Goal: Task Accomplishment & Management: Manage account settings

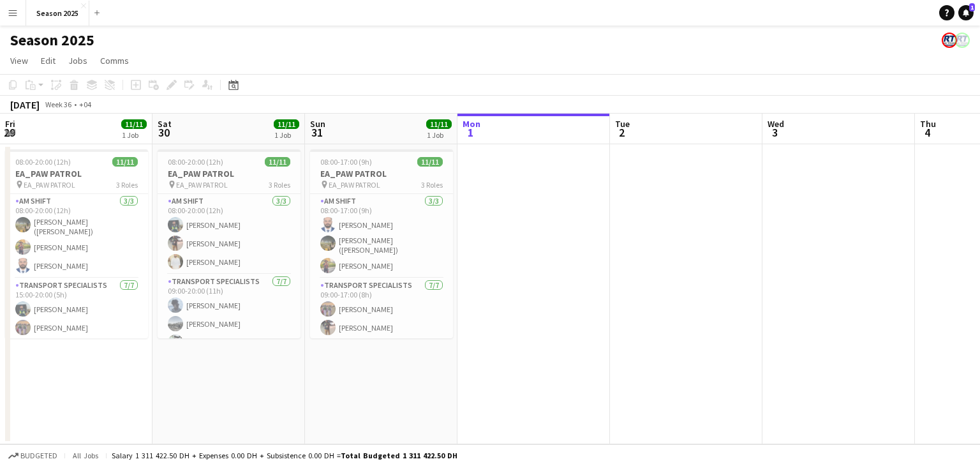
scroll to position [0, 602]
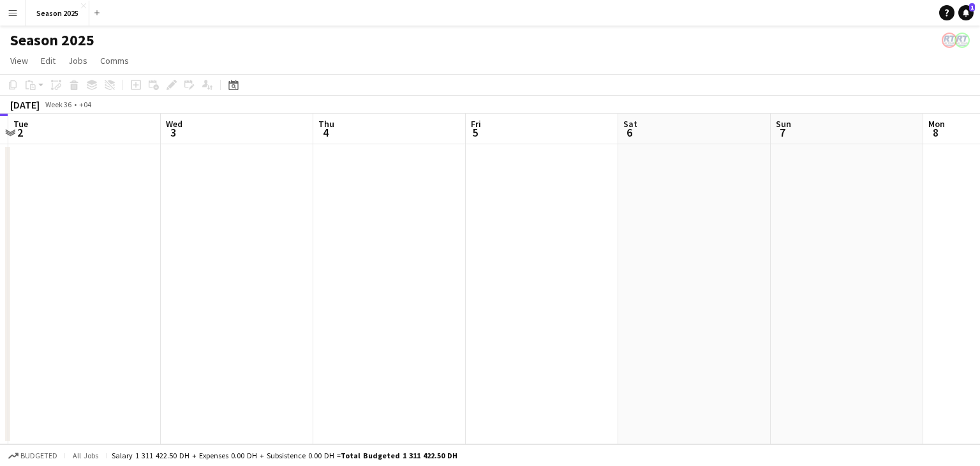
click at [16, 13] on app-icon "Menu" at bounding box center [13, 13] width 10 height 10
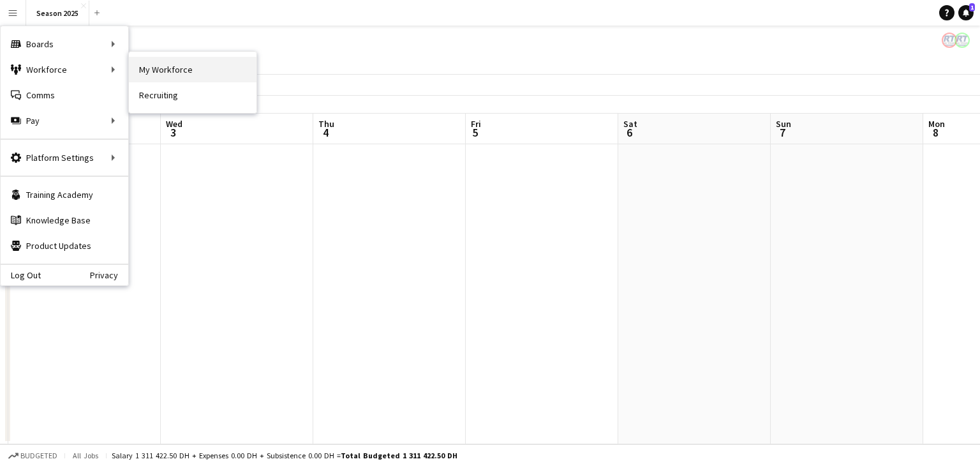
click at [161, 62] on link "My Workforce" at bounding box center [193, 70] width 128 height 26
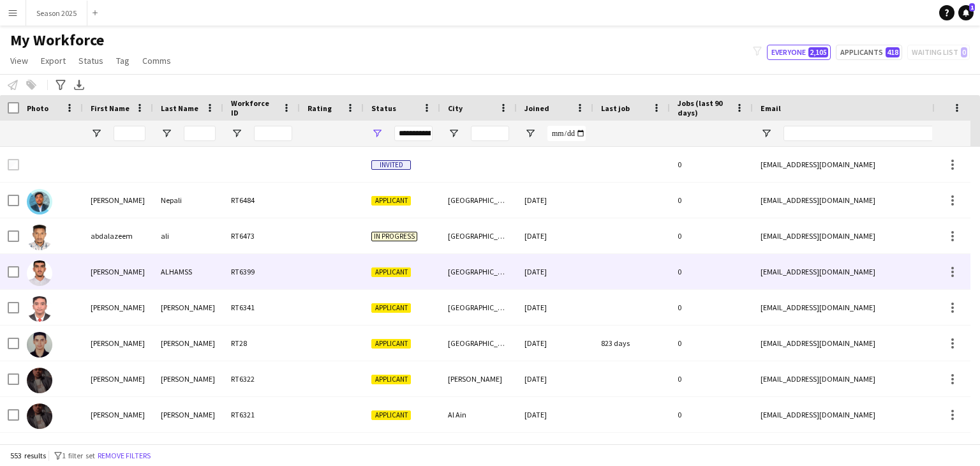
click at [37, 271] on img at bounding box center [40, 273] width 26 height 26
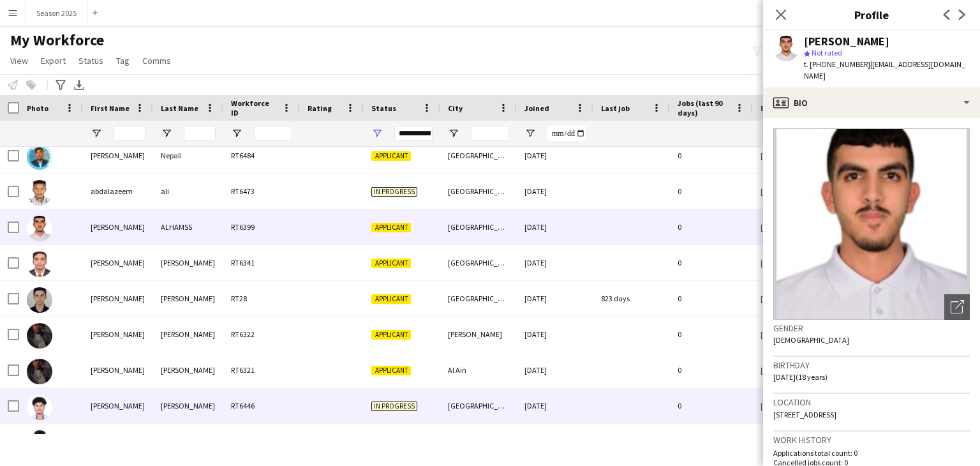
scroll to position [64, 0]
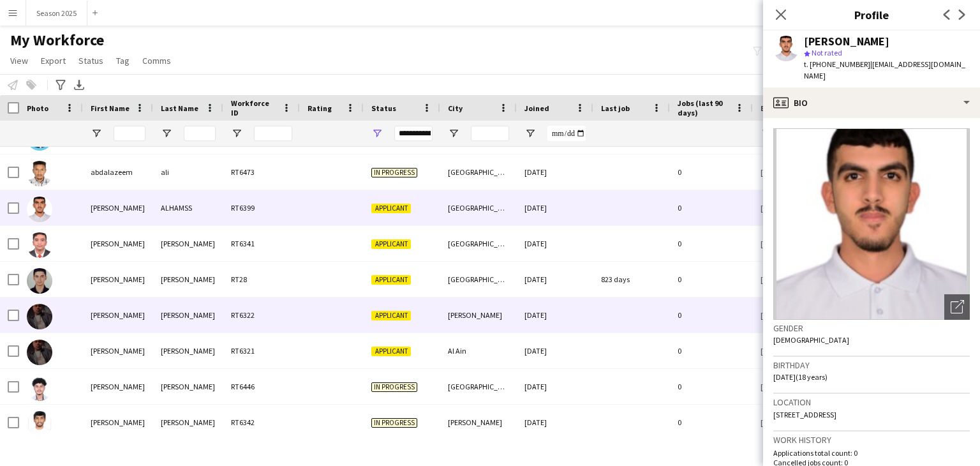
click at [42, 315] on img at bounding box center [40, 317] width 26 height 26
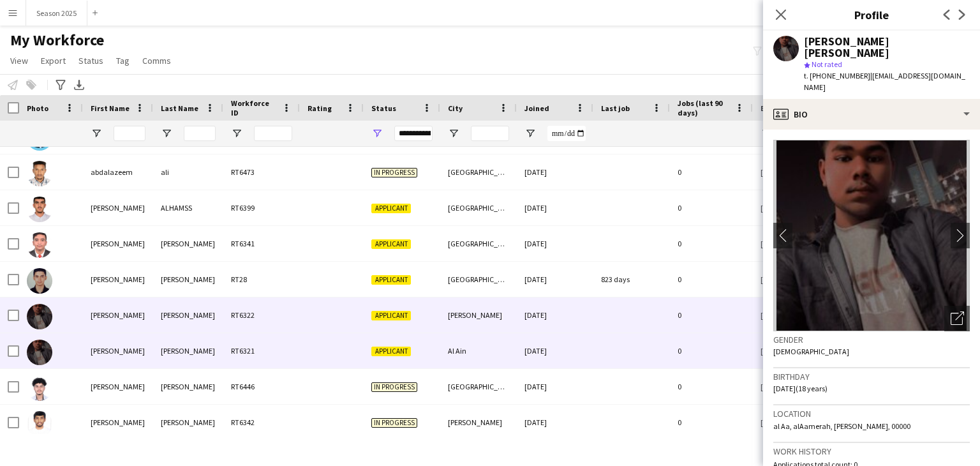
click at [39, 350] on img at bounding box center [40, 352] width 26 height 26
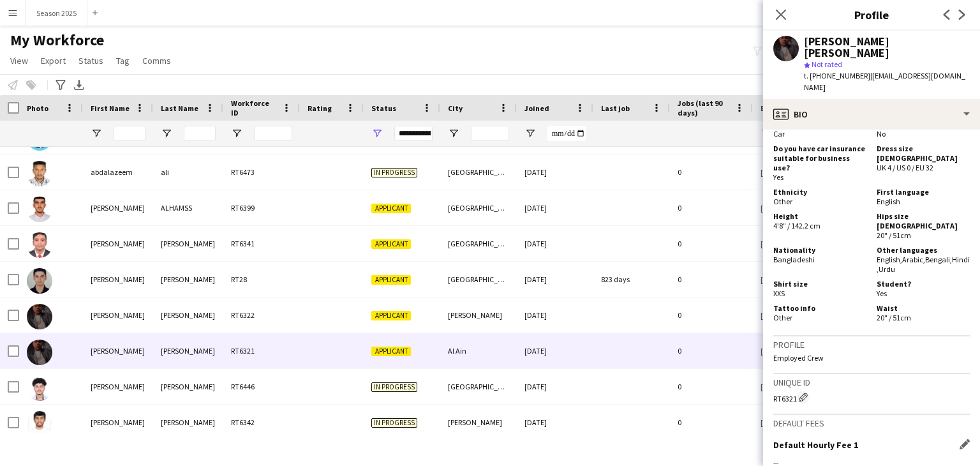
scroll to position [738, 0]
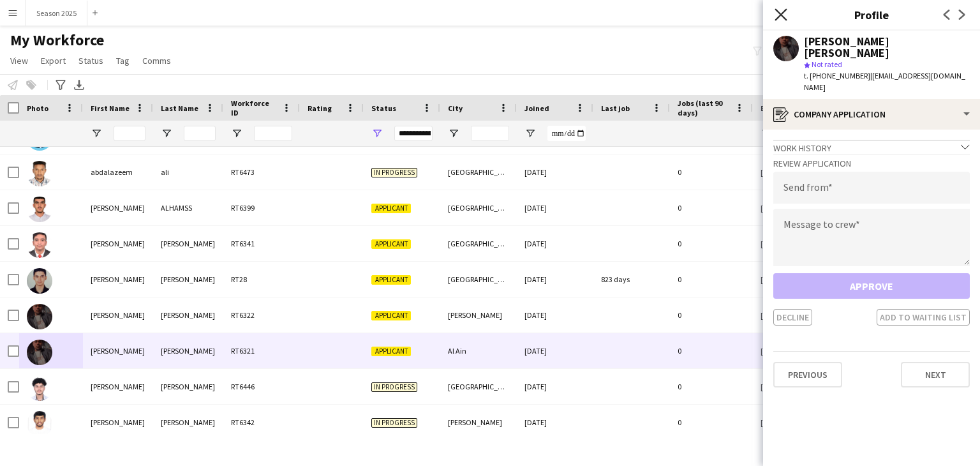
click at [777, 13] on icon "Close pop-in" at bounding box center [781, 14] width 12 height 12
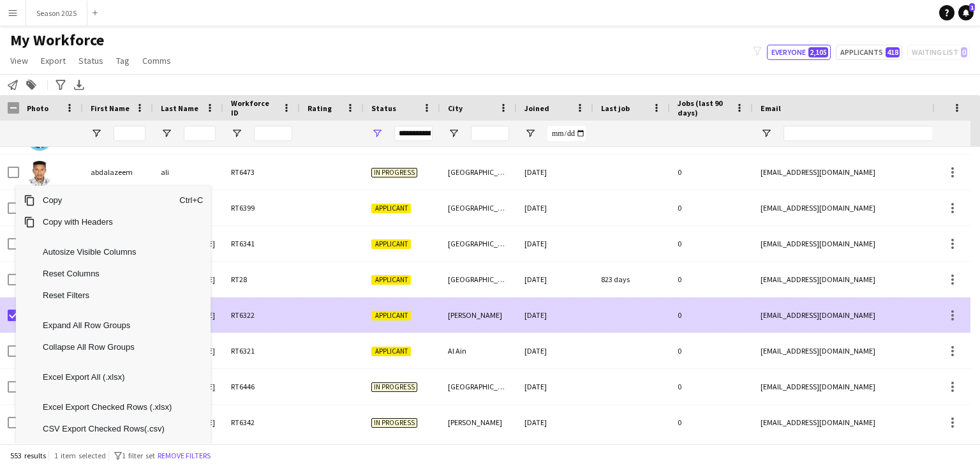
click at [225, 315] on div "RT6322" at bounding box center [261, 314] width 77 height 35
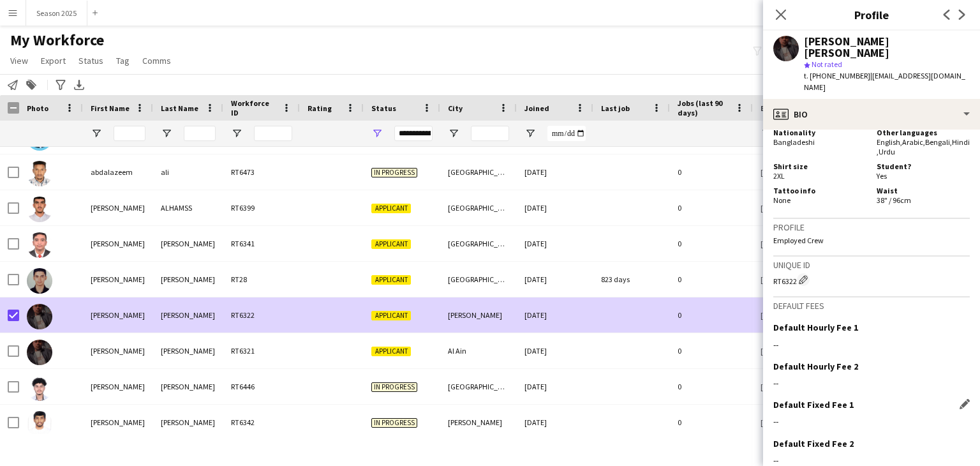
scroll to position [743, 0]
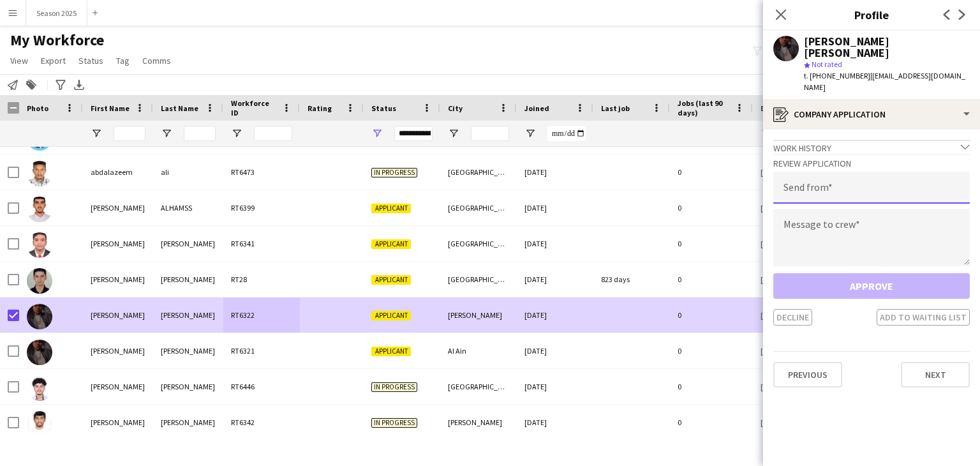
click at [875, 175] on input "email" at bounding box center [871, 188] width 197 height 32
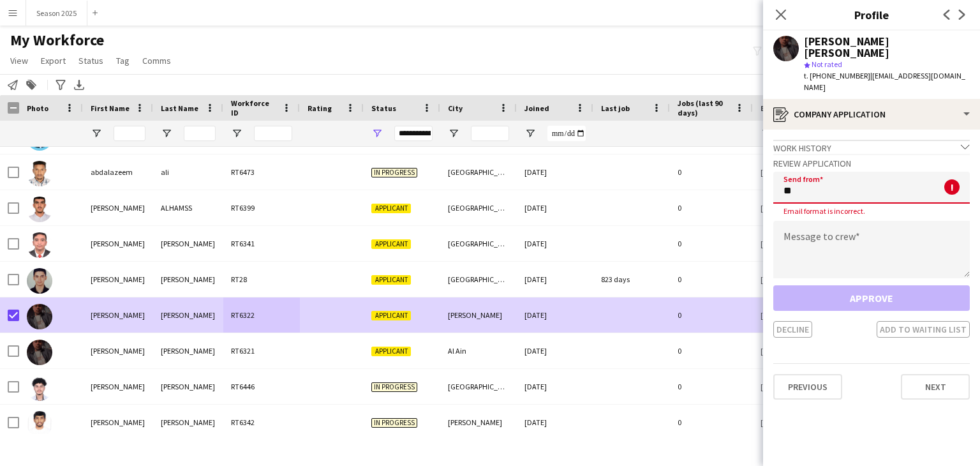
type input "**"
click at [830, 221] on textarea at bounding box center [871, 249] width 197 height 57
type textarea "**"
click at [825, 172] on input "**" at bounding box center [871, 188] width 197 height 32
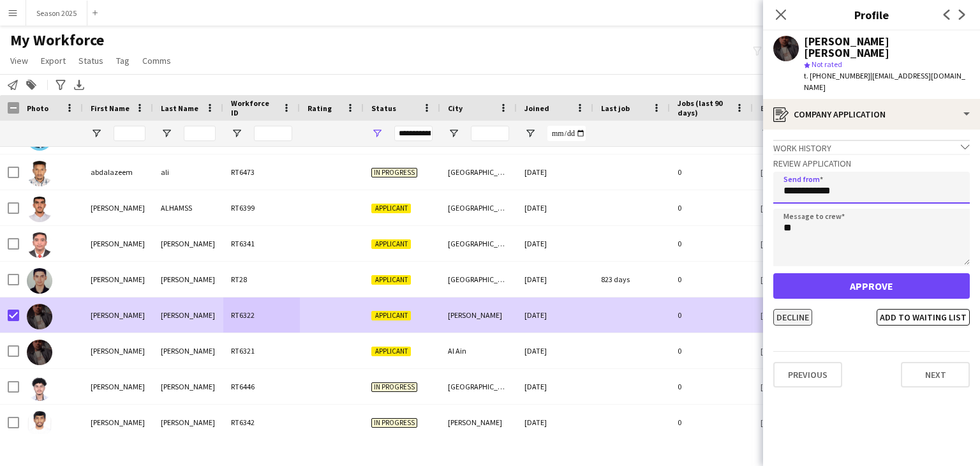
type input "**********"
click at [806, 309] on button "Decline" at bounding box center [792, 317] width 39 height 17
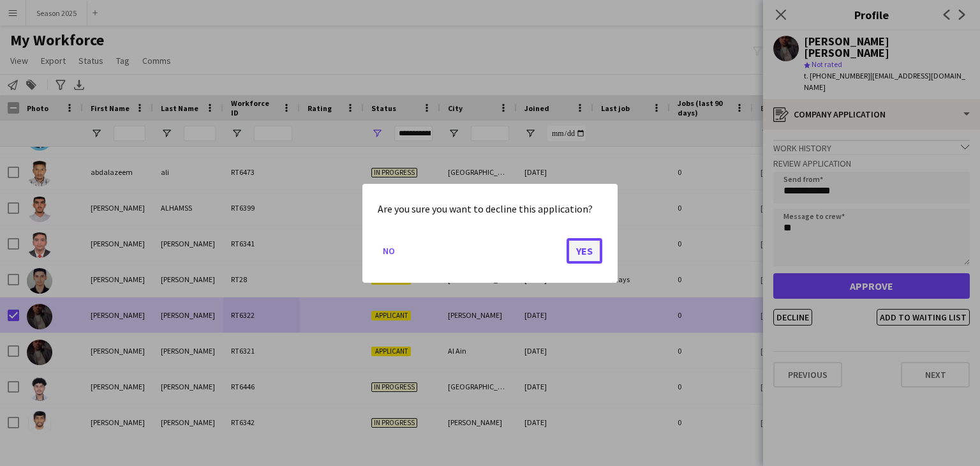
click at [590, 247] on button "Yes" at bounding box center [585, 250] width 36 height 26
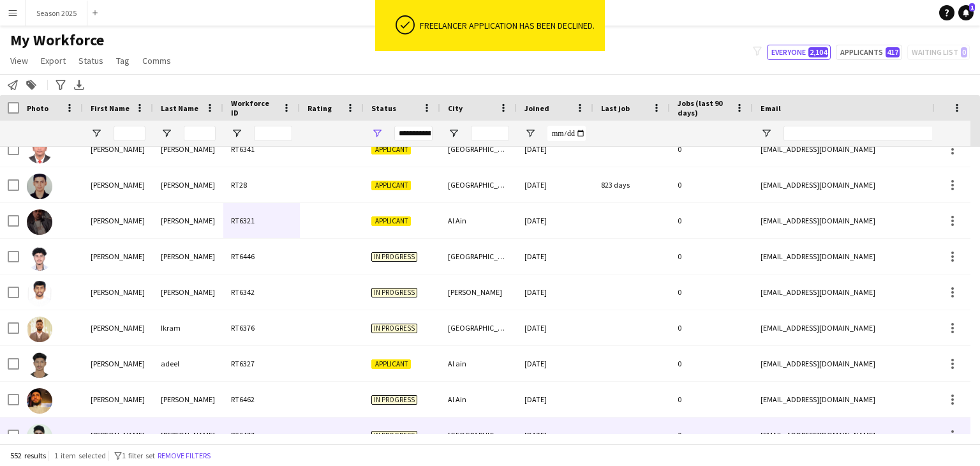
scroll to position [191, 0]
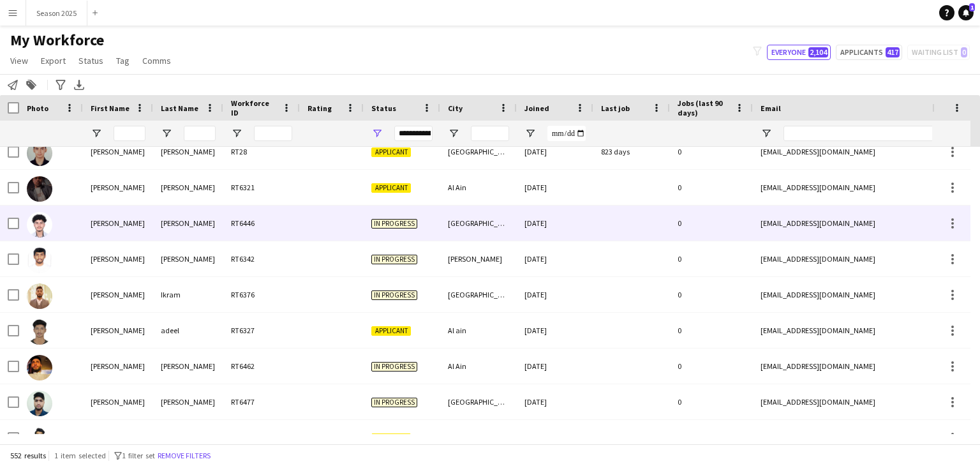
click at [42, 229] on img at bounding box center [40, 225] width 26 height 26
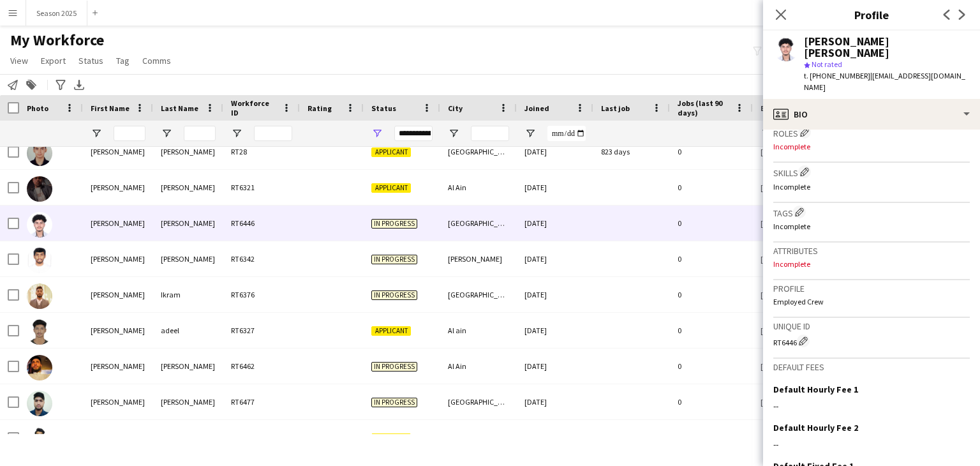
scroll to position [500, 0]
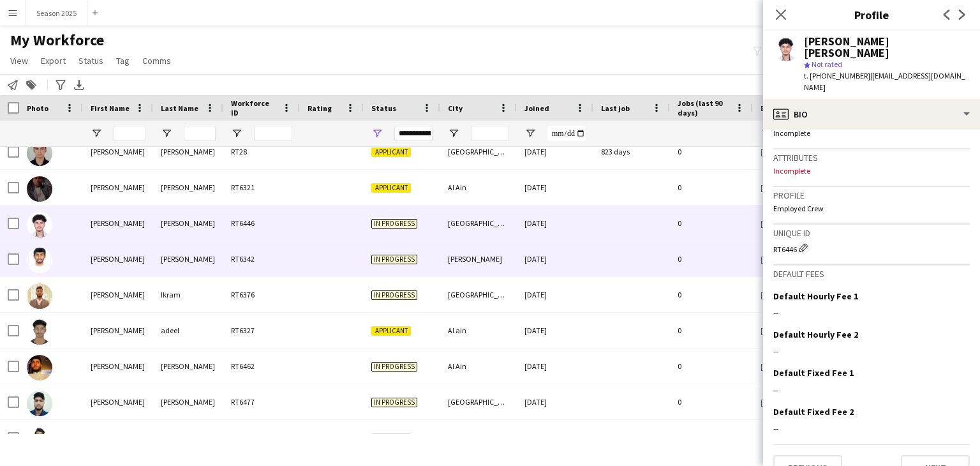
click at [48, 265] on img at bounding box center [40, 261] width 26 height 26
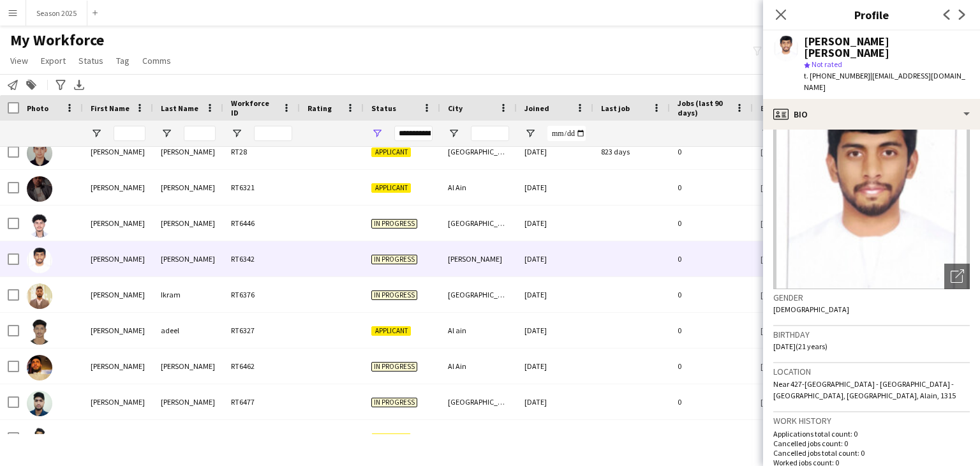
scroll to position [64, 0]
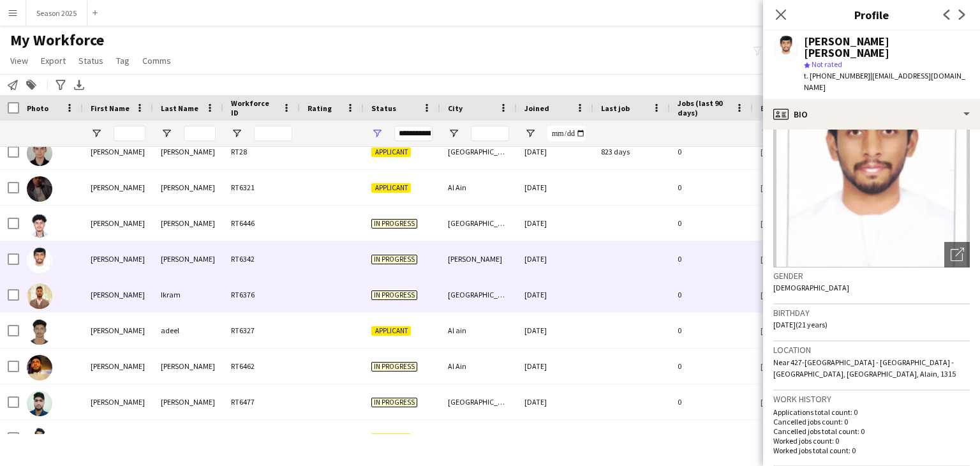
click at [50, 298] on img at bounding box center [40, 296] width 26 height 26
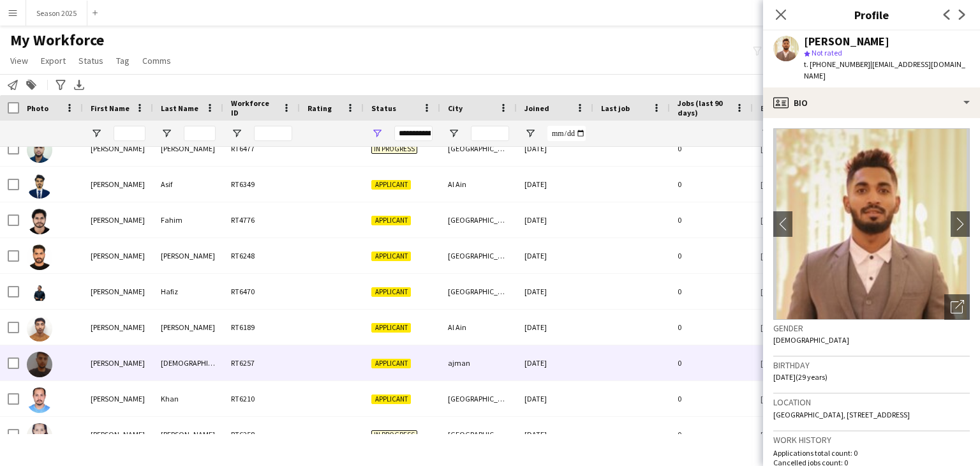
scroll to position [447, 0]
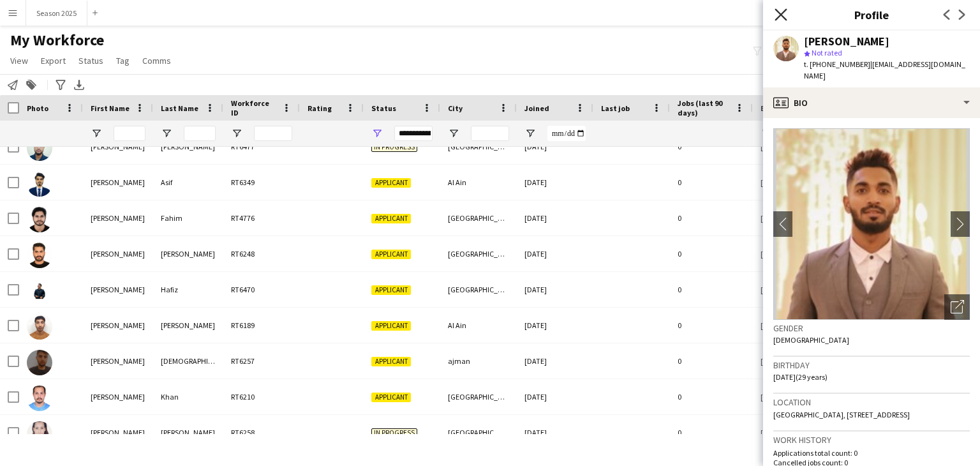
click at [784, 16] on icon "Close pop-in" at bounding box center [781, 14] width 12 height 12
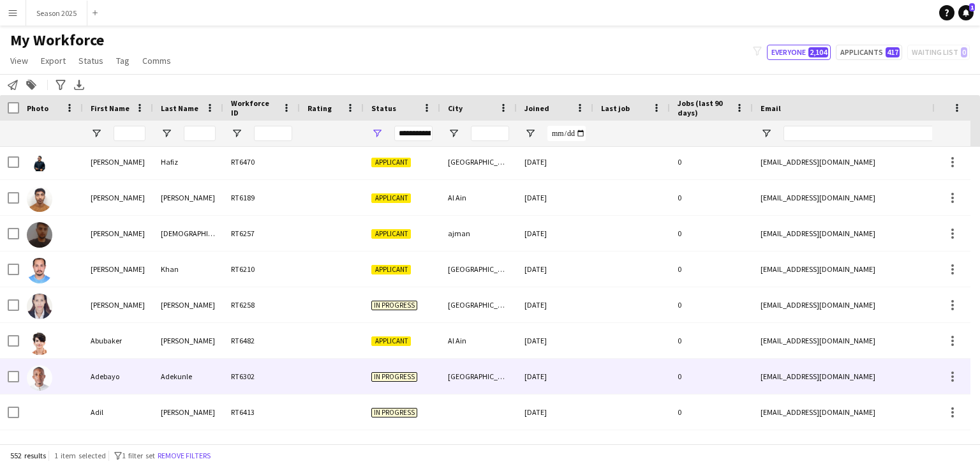
scroll to position [702, 0]
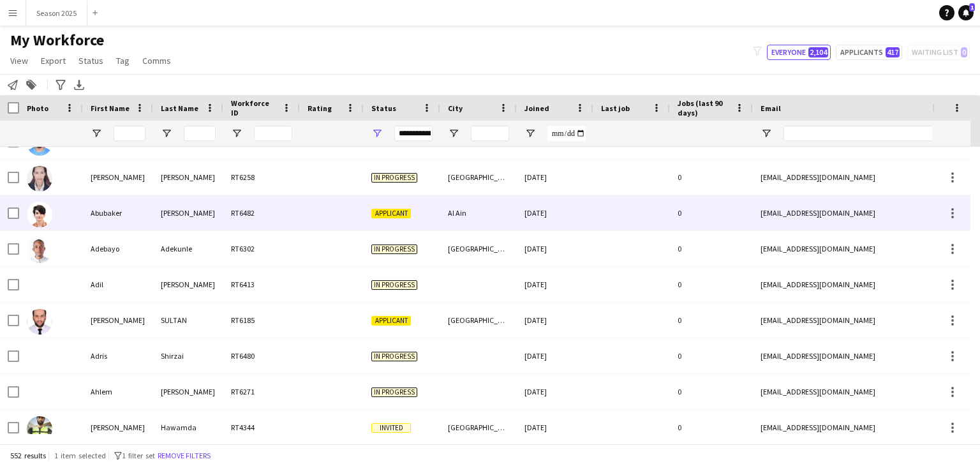
click at [36, 212] on img at bounding box center [40, 215] width 26 height 26
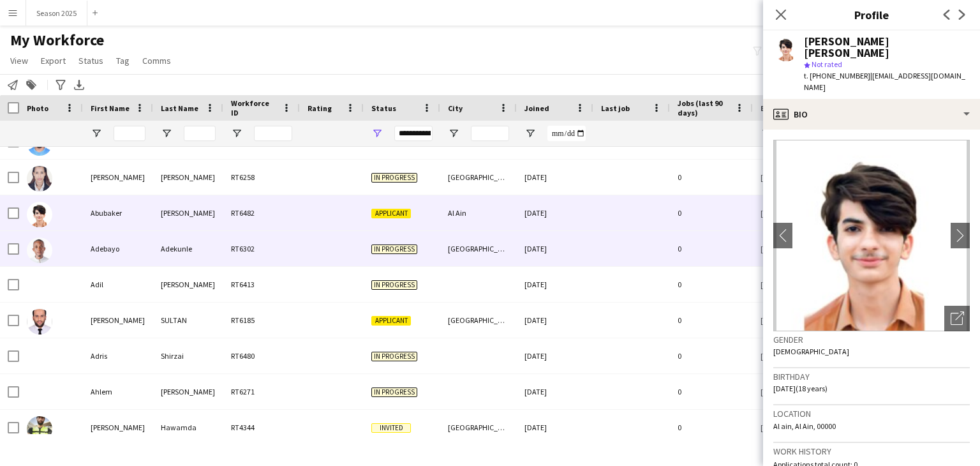
click at [38, 253] on img at bounding box center [40, 250] width 26 height 26
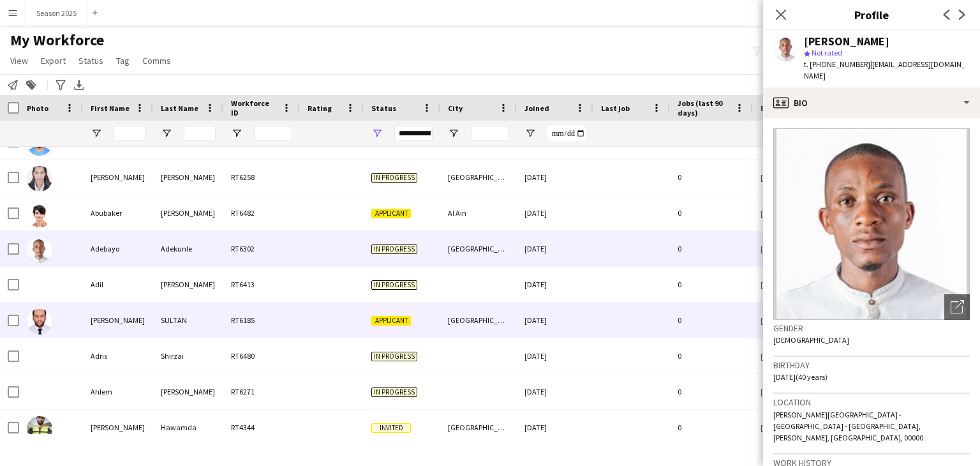
click at [41, 325] on img at bounding box center [40, 322] width 26 height 26
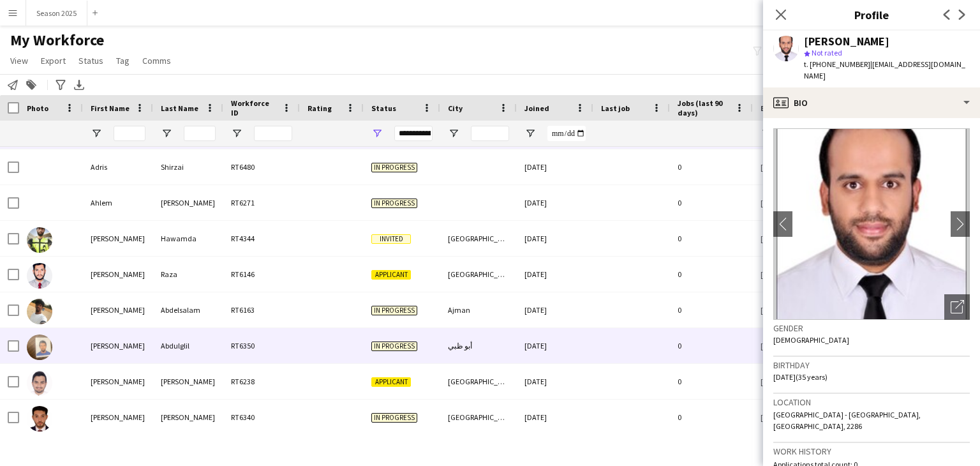
scroll to position [893, 0]
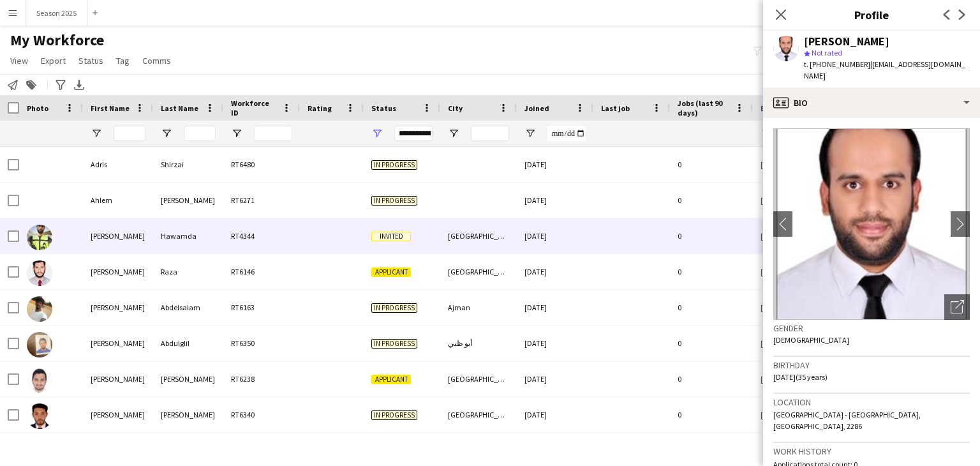
click at [38, 244] on img at bounding box center [40, 238] width 26 height 26
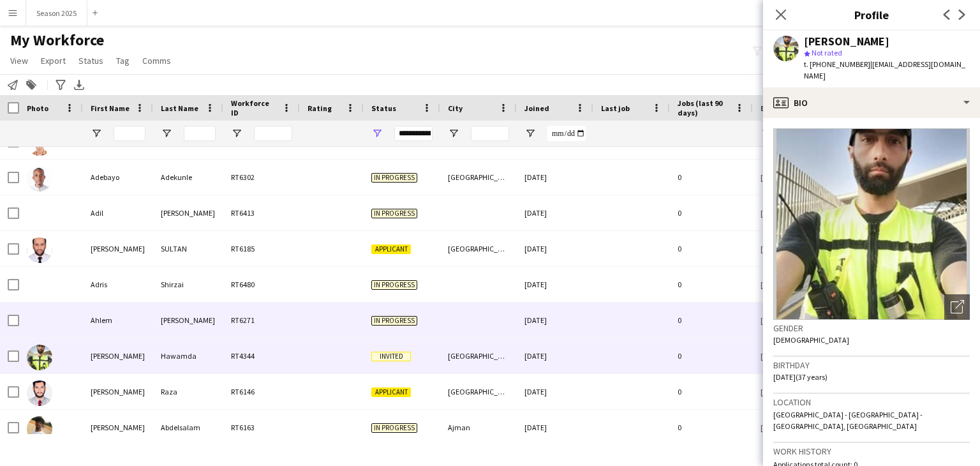
scroll to position [766, 0]
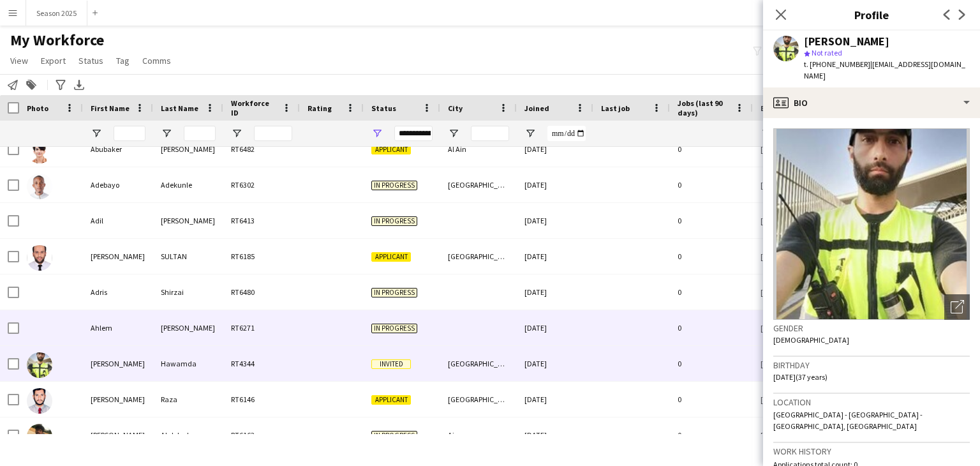
click at [57, 332] on div at bounding box center [51, 327] width 64 height 35
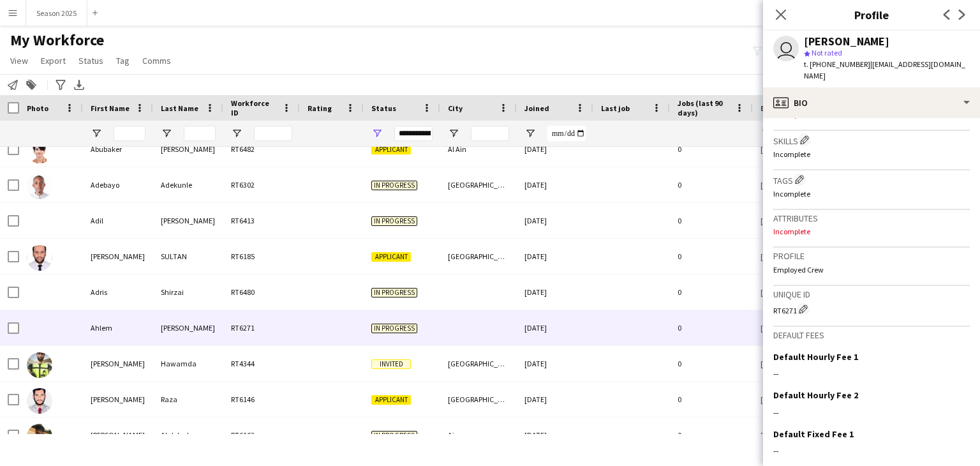
scroll to position [491, 0]
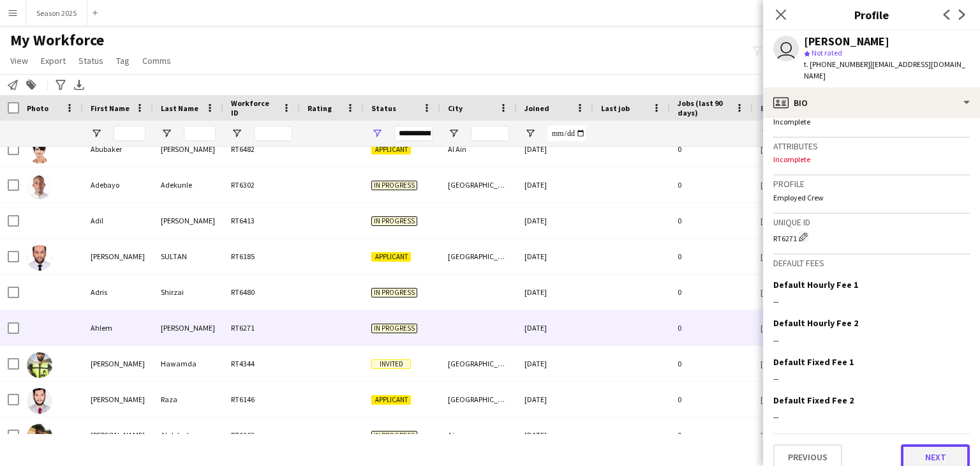
click at [909, 445] on button "Next" at bounding box center [935, 457] width 69 height 26
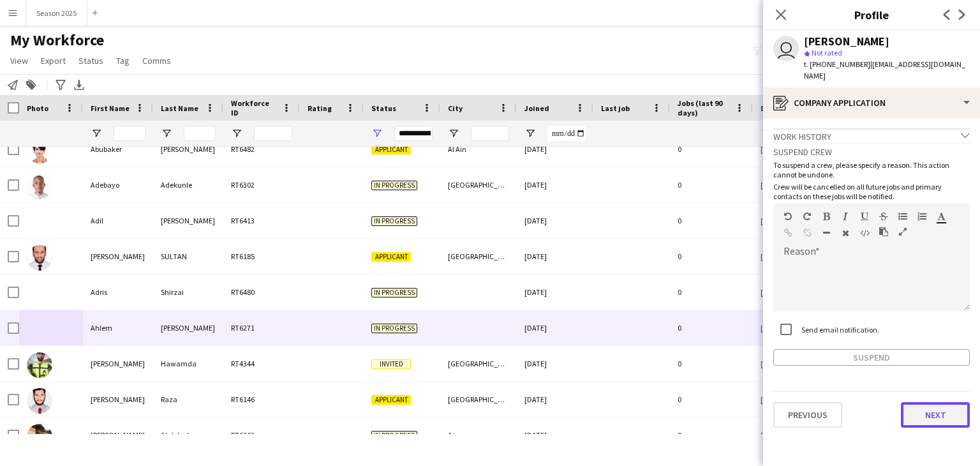
click at [937, 405] on button "Next" at bounding box center [935, 415] width 69 height 26
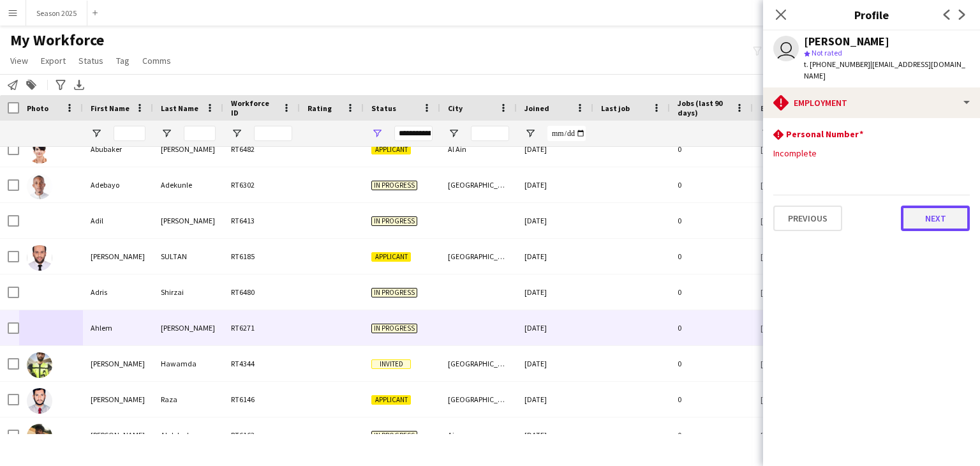
click at [956, 210] on button "Next" at bounding box center [935, 218] width 69 height 26
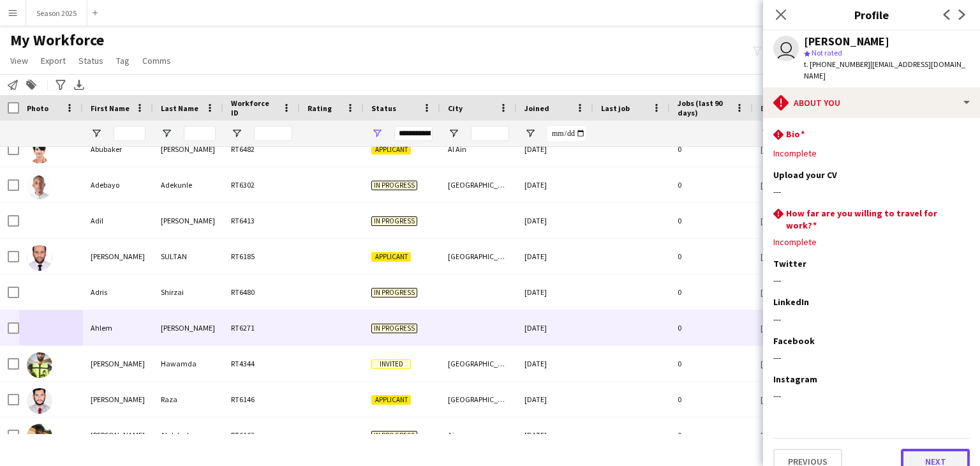
click at [932, 452] on button "Next" at bounding box center [935, 462] width 69 height 26
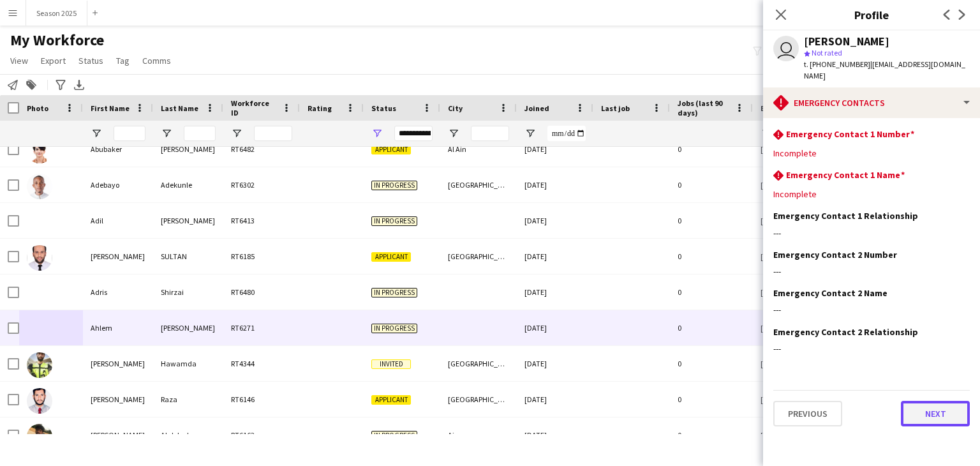
click at [920, 401] on button "Next" at bounding box center [935, 414] width 69 height 26
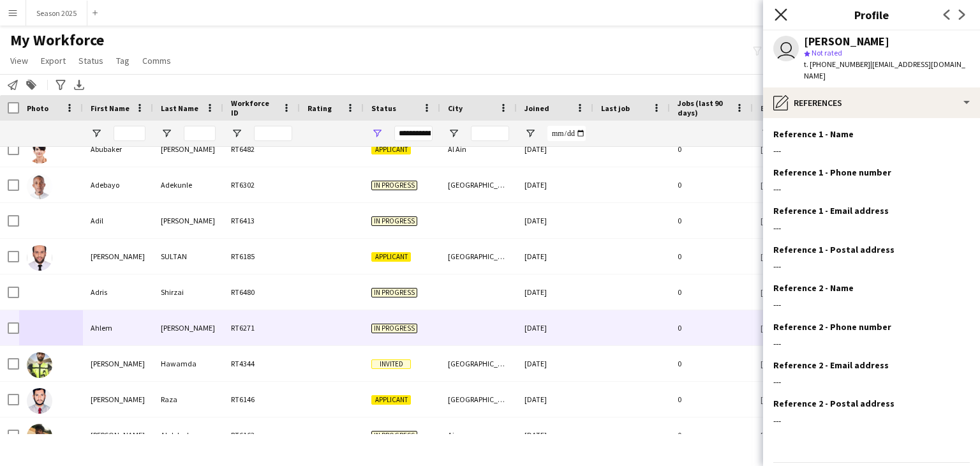
click at [786, 13] on icon "Close pop-in" at bounding box center [781, 14] width 12 height 12
